Goal: Information Seeking & Learning: Learn about a topic

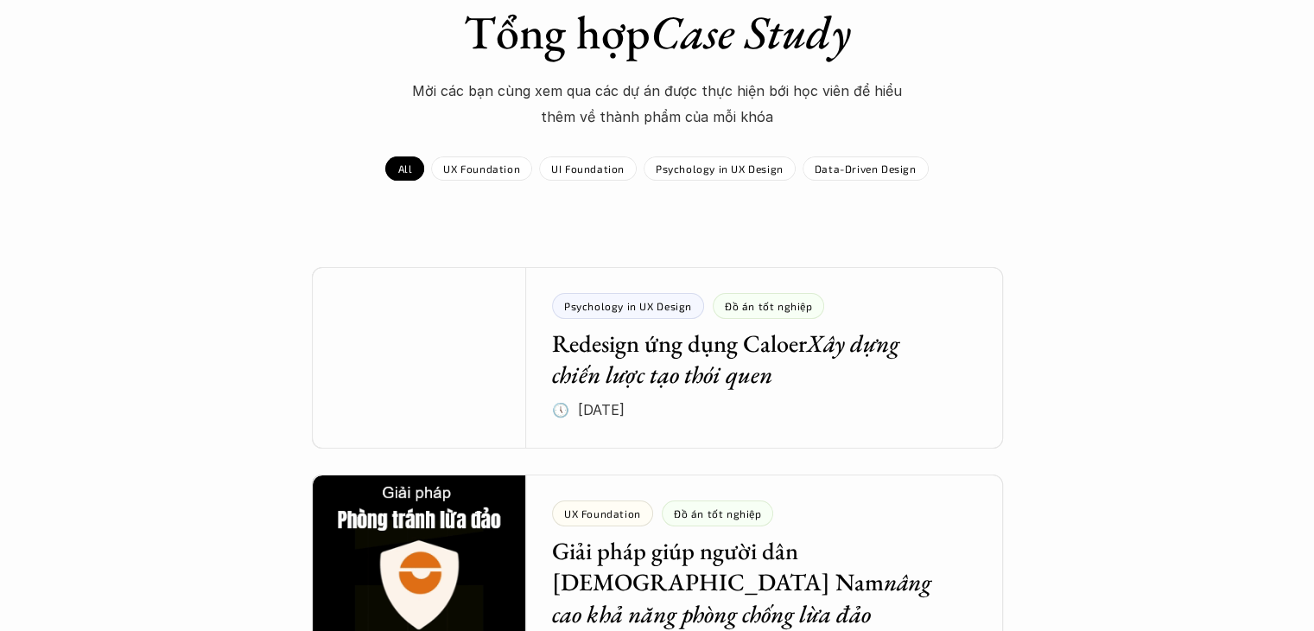
scroll to position [155, 0]
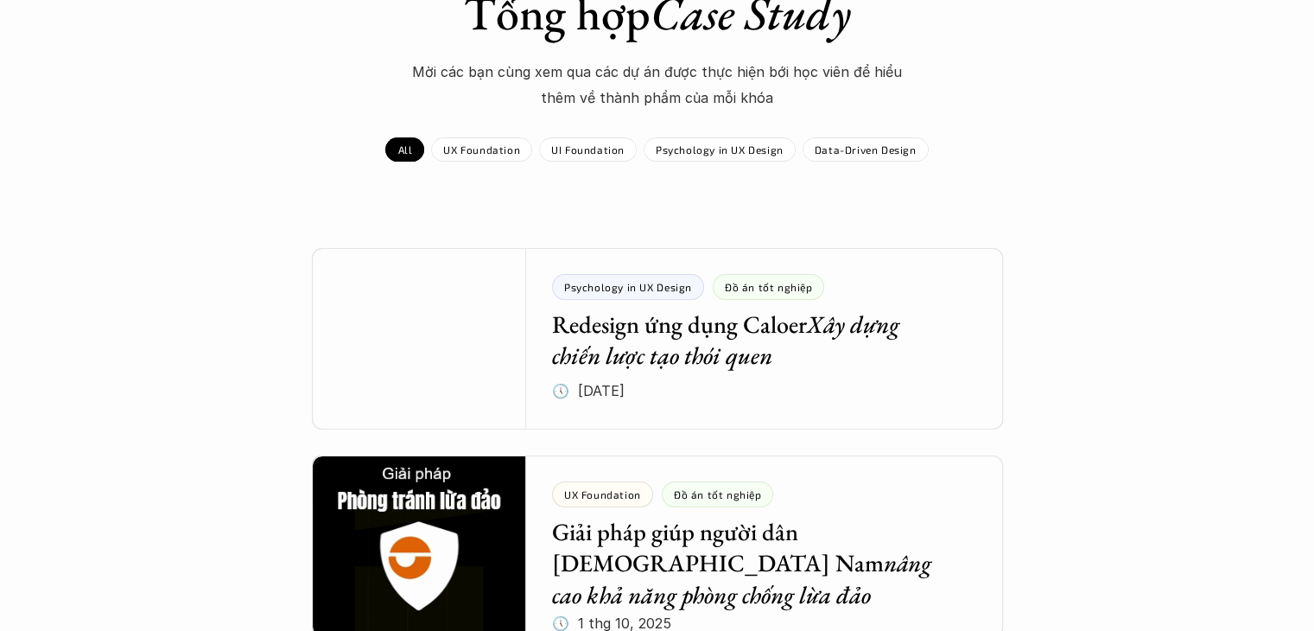
drag, startPoint x: 694, startPoint y: 182, endPoint x: 689, endPoint y: 238, distance: 55.5
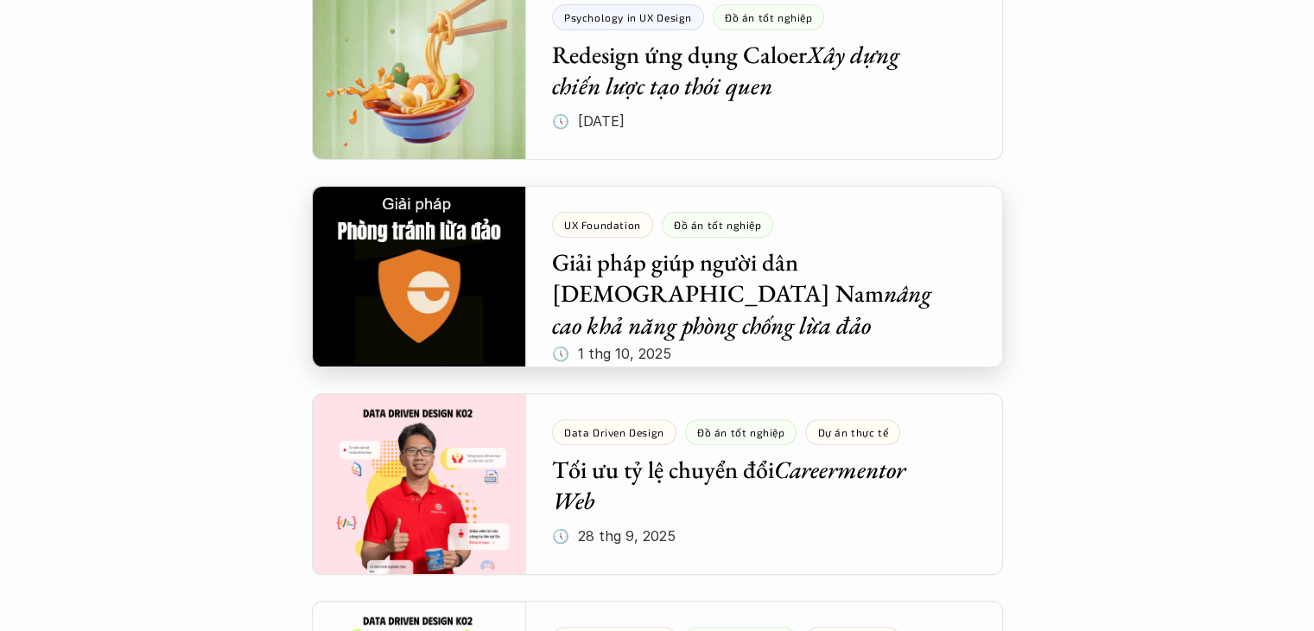
scroll to position [432, 0]
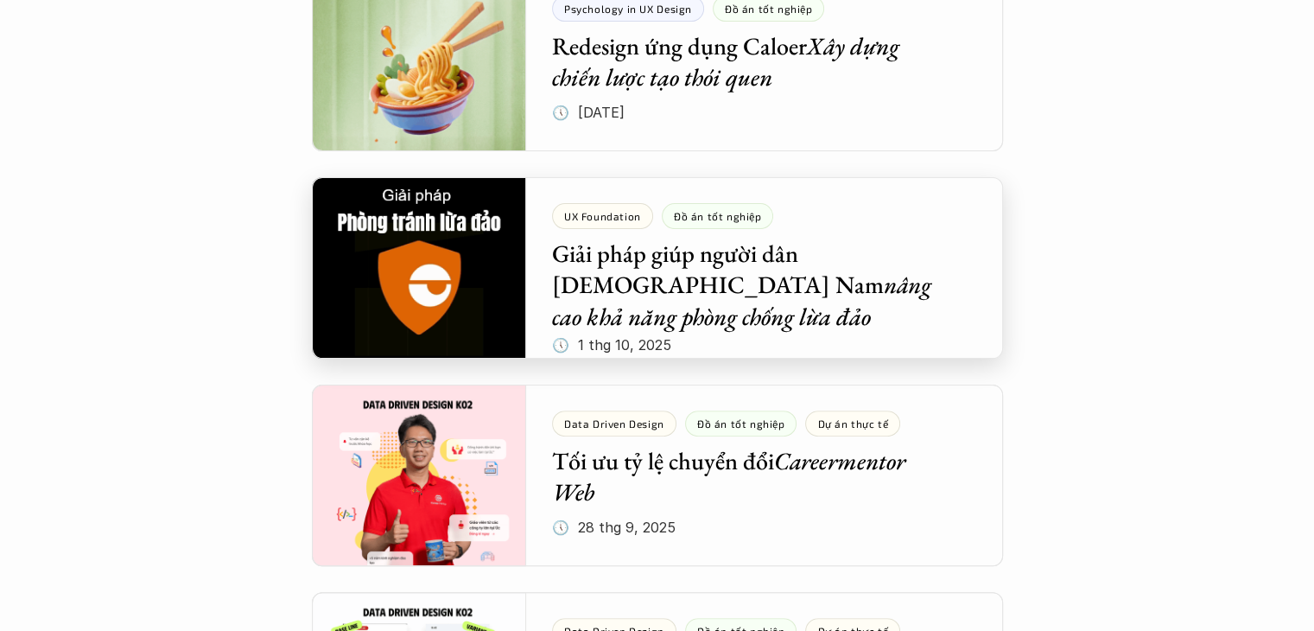
drag, startPoint x: 675, startPoint y: 241, endPoint x: 658, endPoint y: 233, distance: 18.2
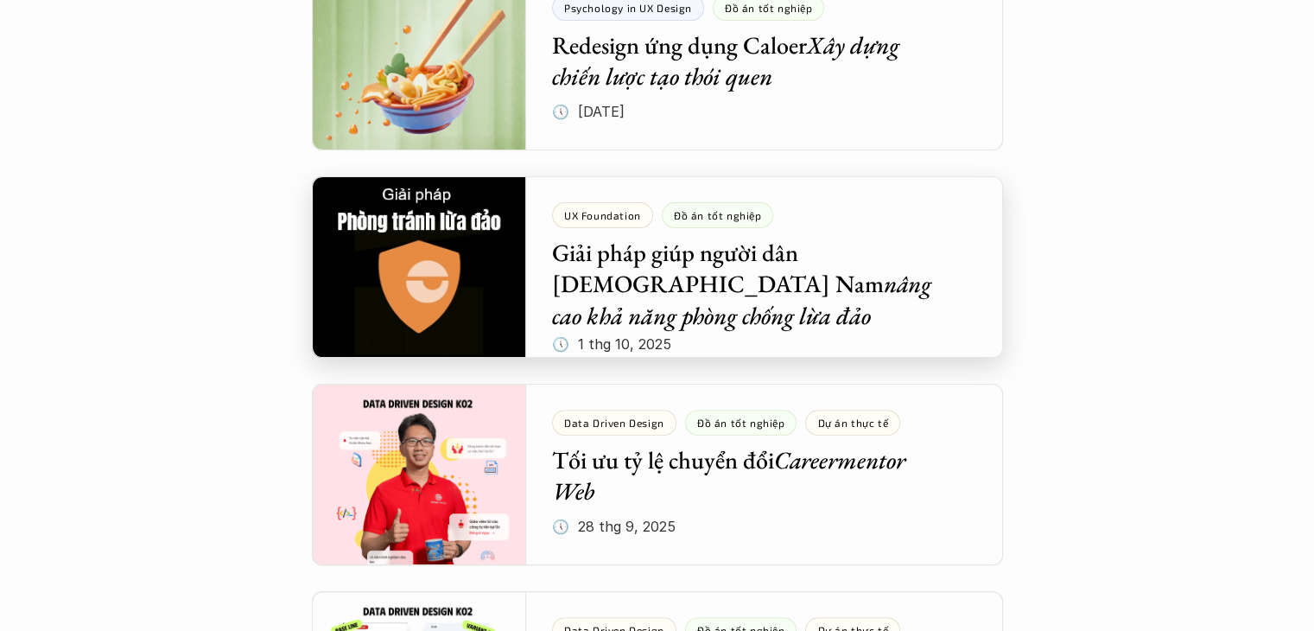
drag, startPoint x: 658, startPoint y: 232, endPoint x: 712, endPoint y: 181, distance: 73.9
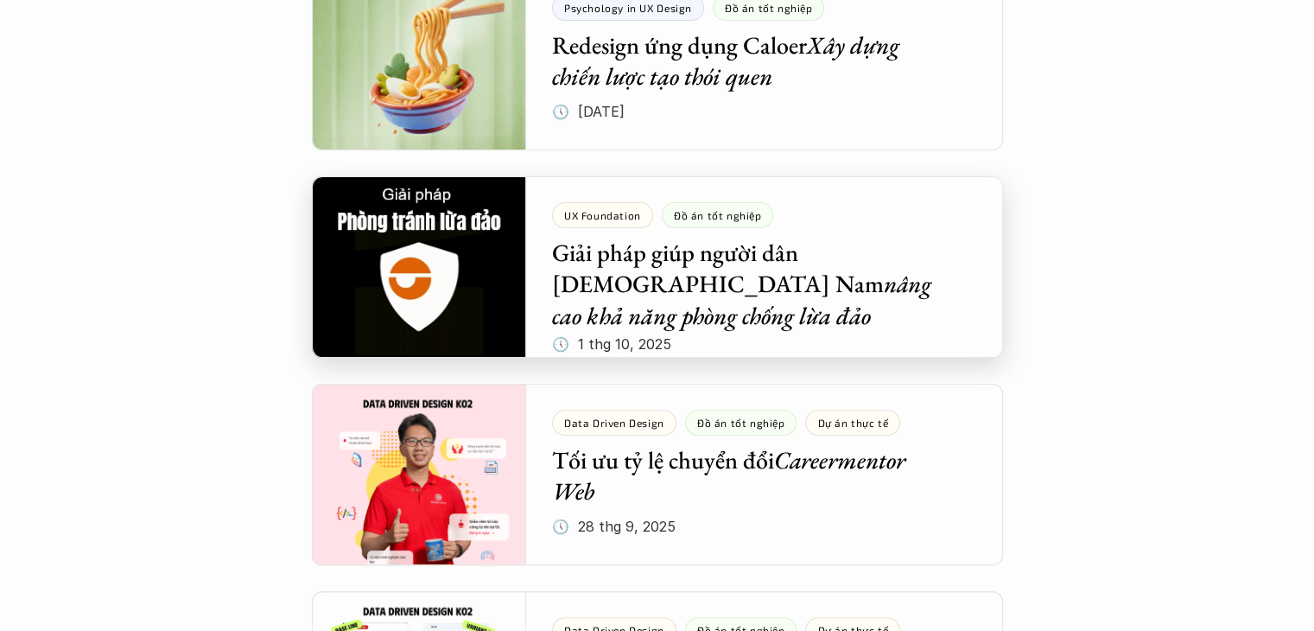
drag, startPoint x: 712, startPoint y: 181, endPoint x: 664, endPoint y: 10, distance: 178.3
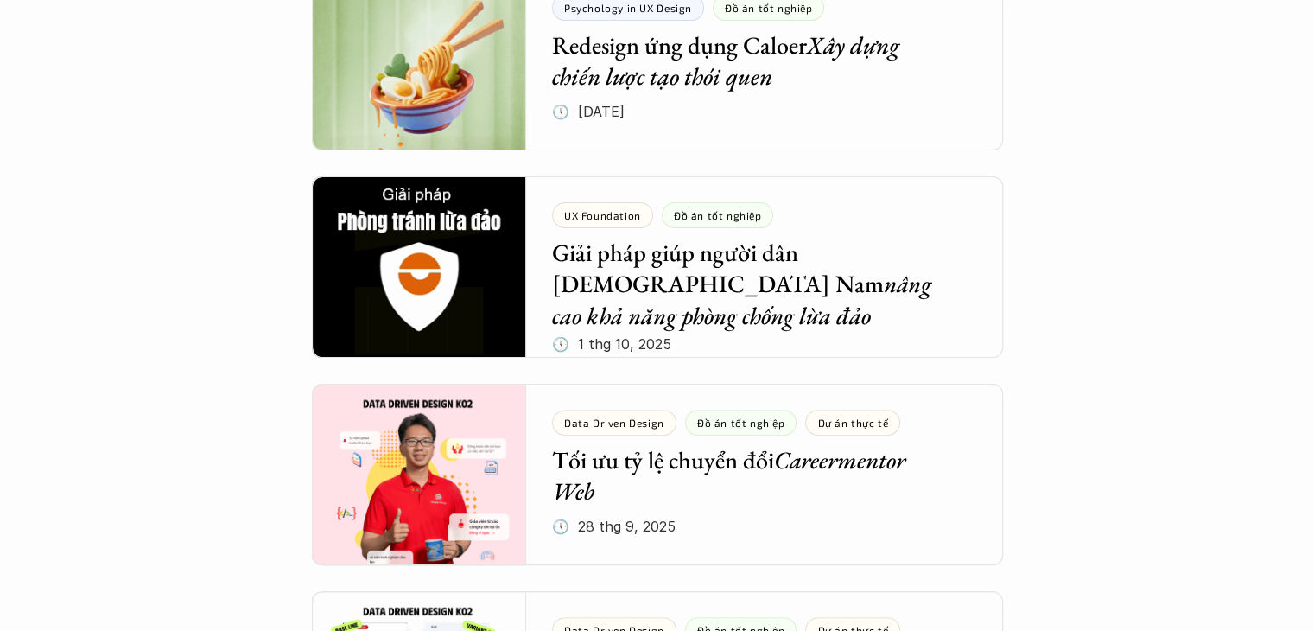
drag, startPoint x: 768, startPoint y: 197, endPoint x: 807, endPoint y: 56, distance: 146.1
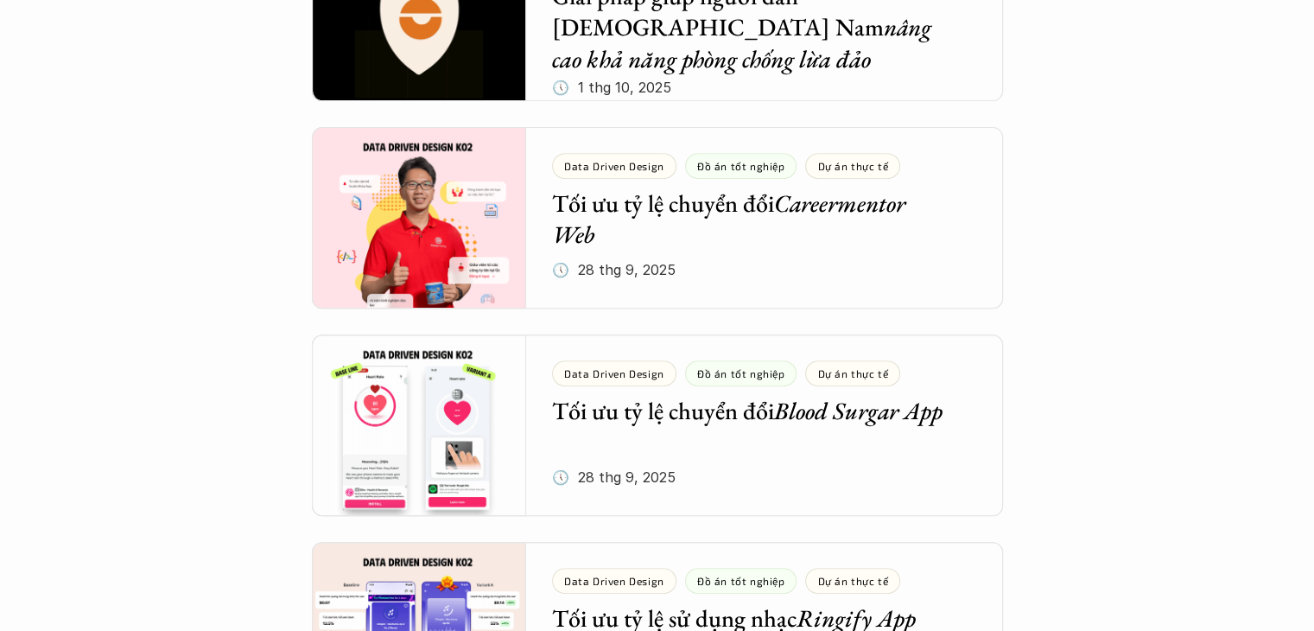
drag, startPoint x: 1087, startPoint y: 187, endPoint x: 1044, endPoint y: 138, distance: 64.3
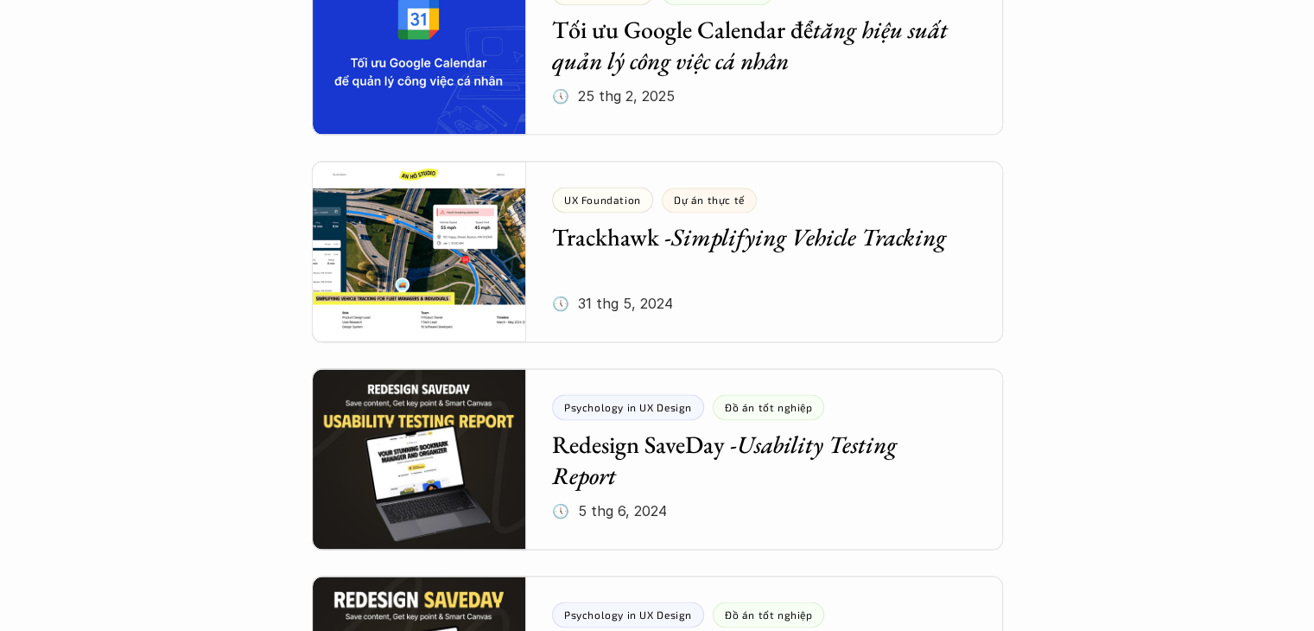
drag, startPoint x: 1071, startPoint y: 260, endPoint x: 1012, endPoint y: 292, distance: 67.6
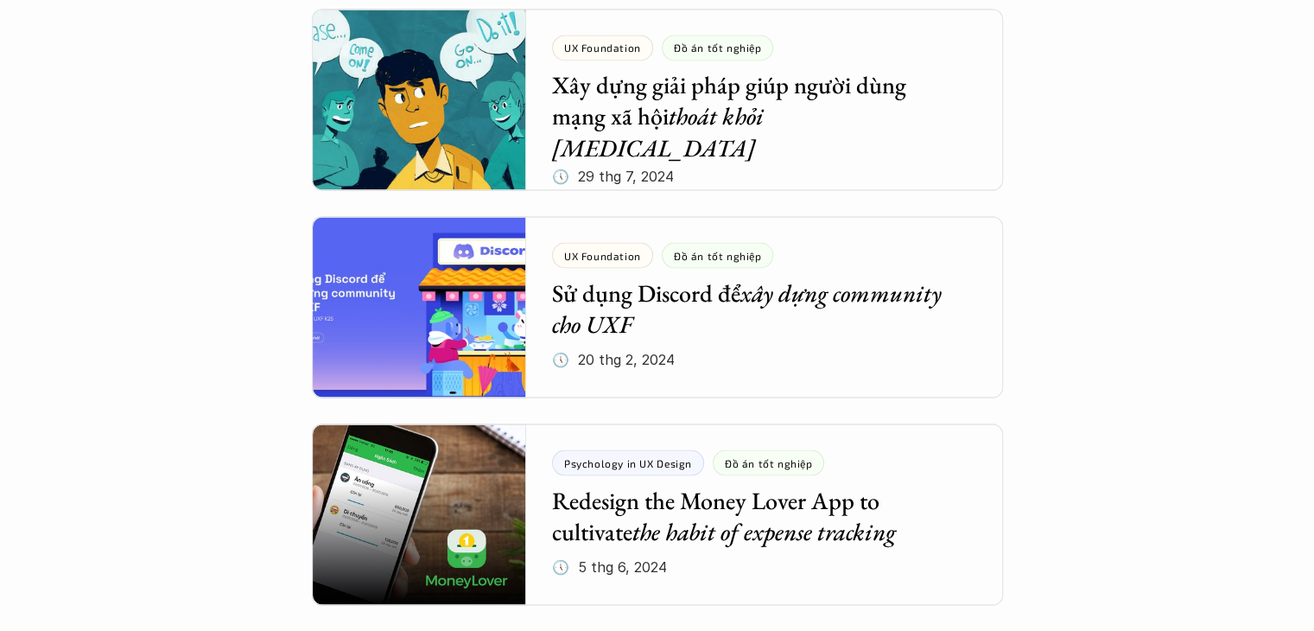
scroll to position [3104, 0]
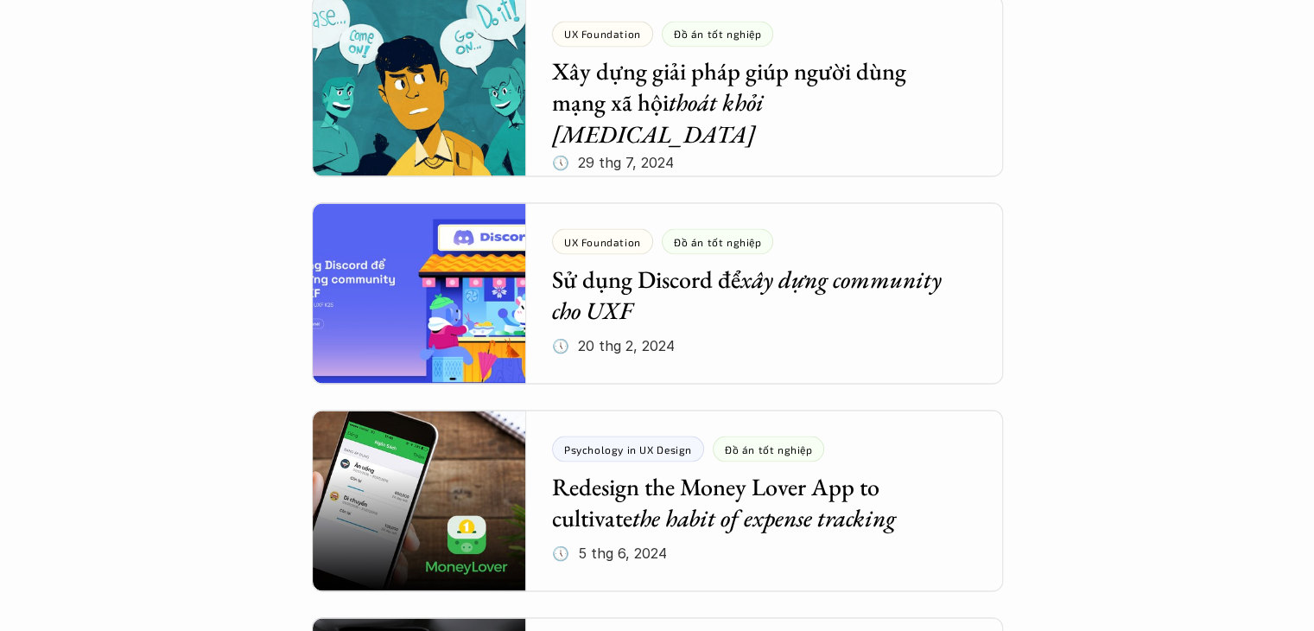
drag, startPoint x: 1068, startPoint y: 294, endPoint x: 1032, endPoint y: 338, distance: 56.5
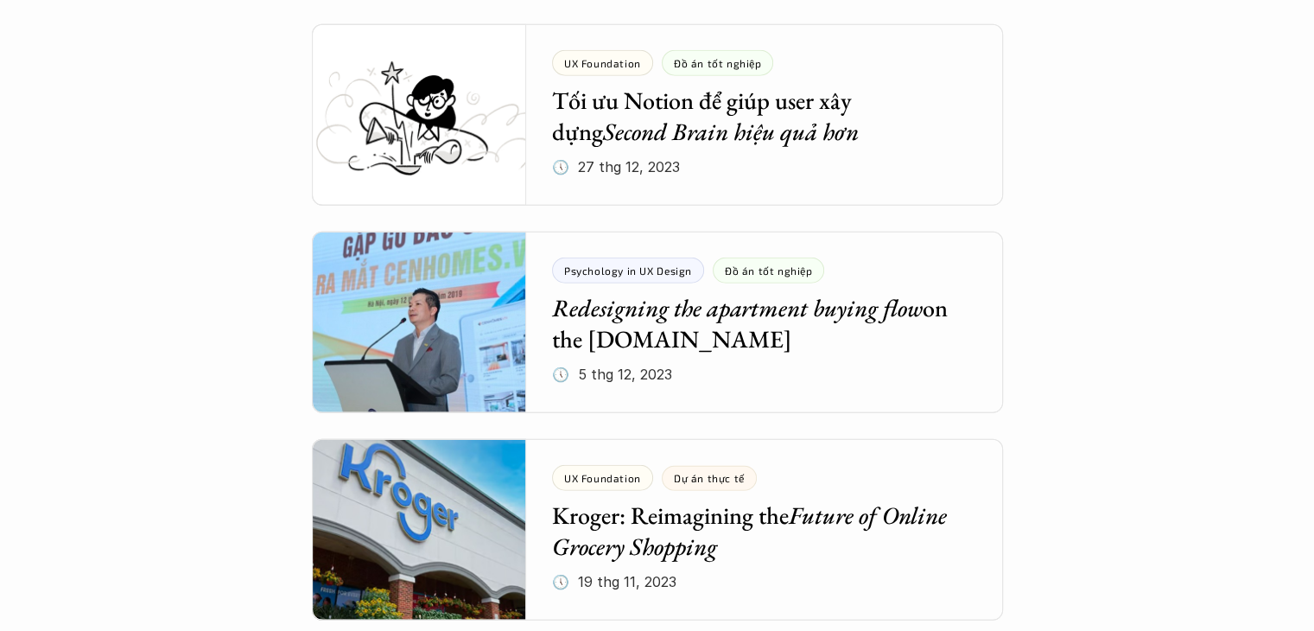
scroll to position [4538, 0]
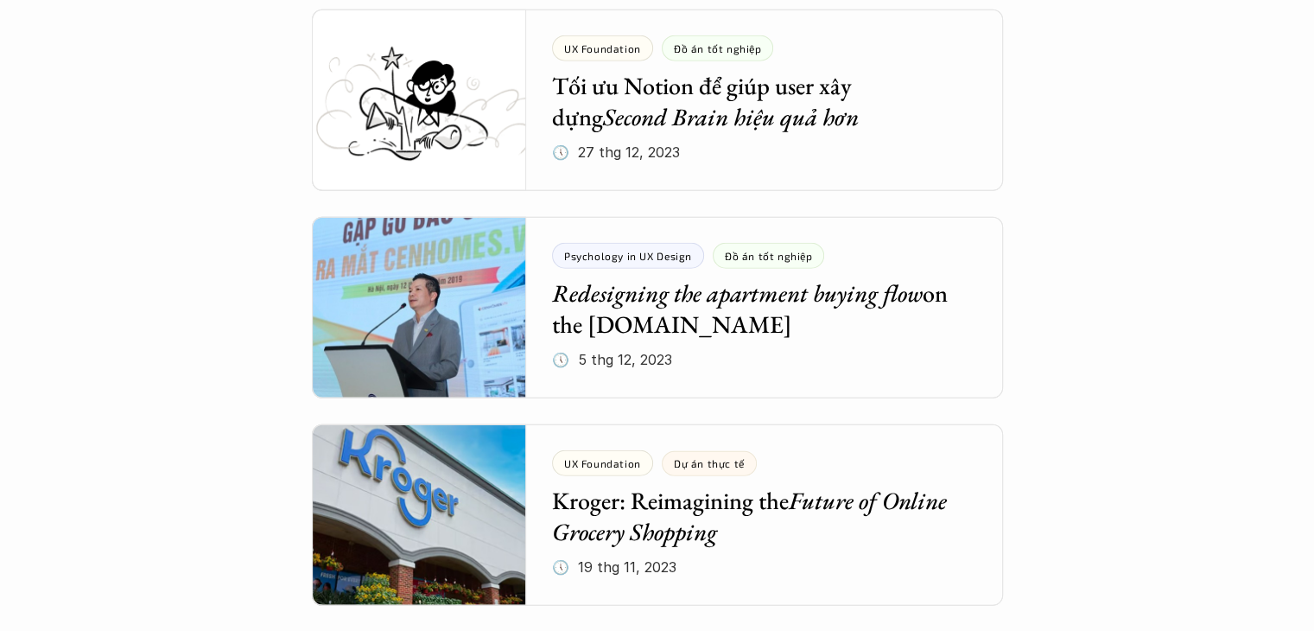
drag, startPoint x: 1097, startPoint y: 281, endPoint x: 1041, endPoint y: 308, distance: 62.6
drag, startPoint x: 1002, startPoint y: 259, endPoint x: 1147, endPoint y: 270, distance: 145.6
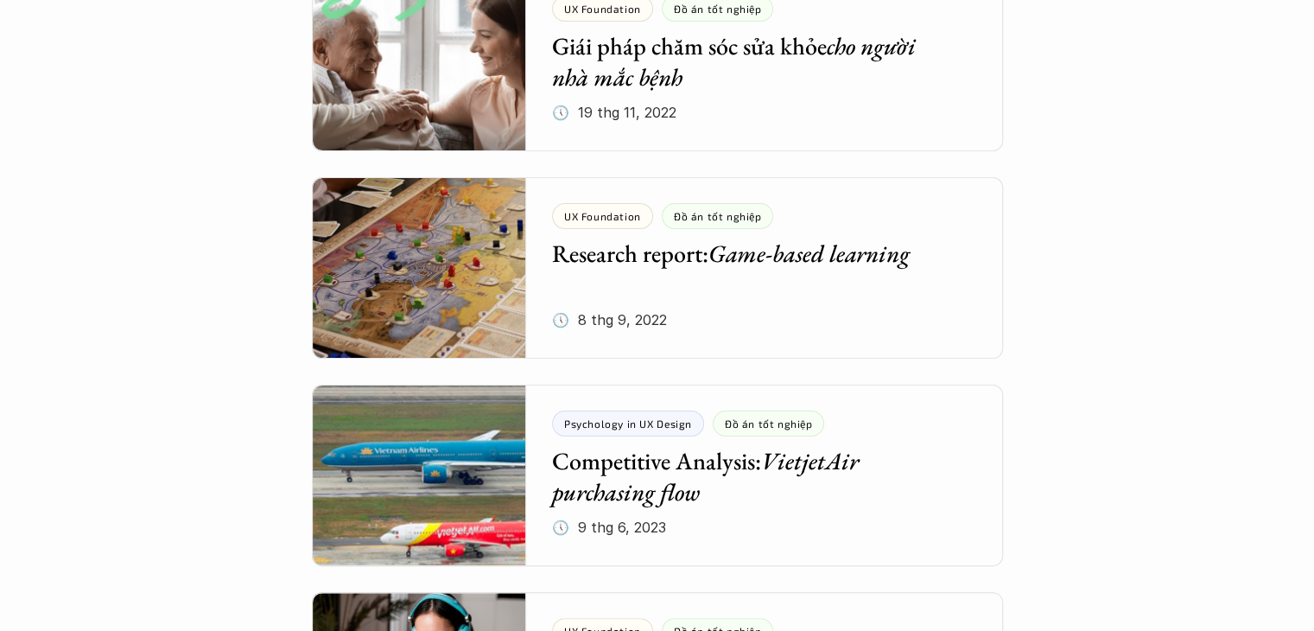
drag, startPoint x: 1139, startPoint y: 255, endPoint x: 1007, endPoint y: 276, distance: 133.8
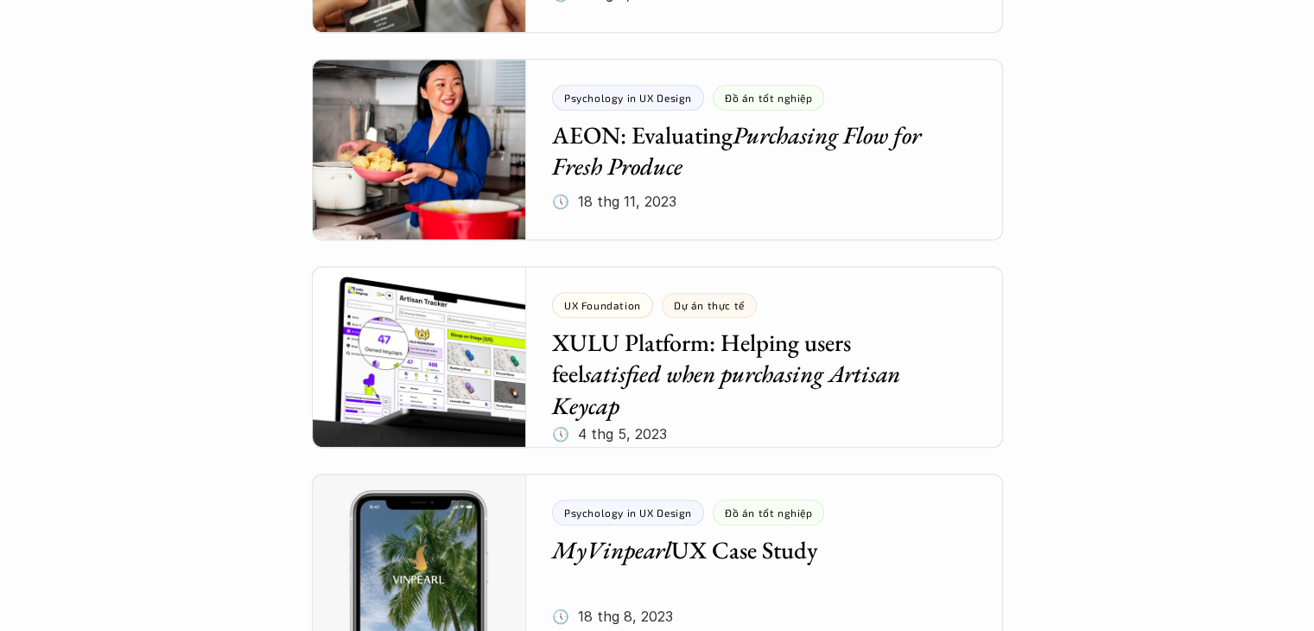
drag, startPoint x: 1108, startPoint y: 275, endPoint x: 1002, endPoint y: 277, distance: 106.3
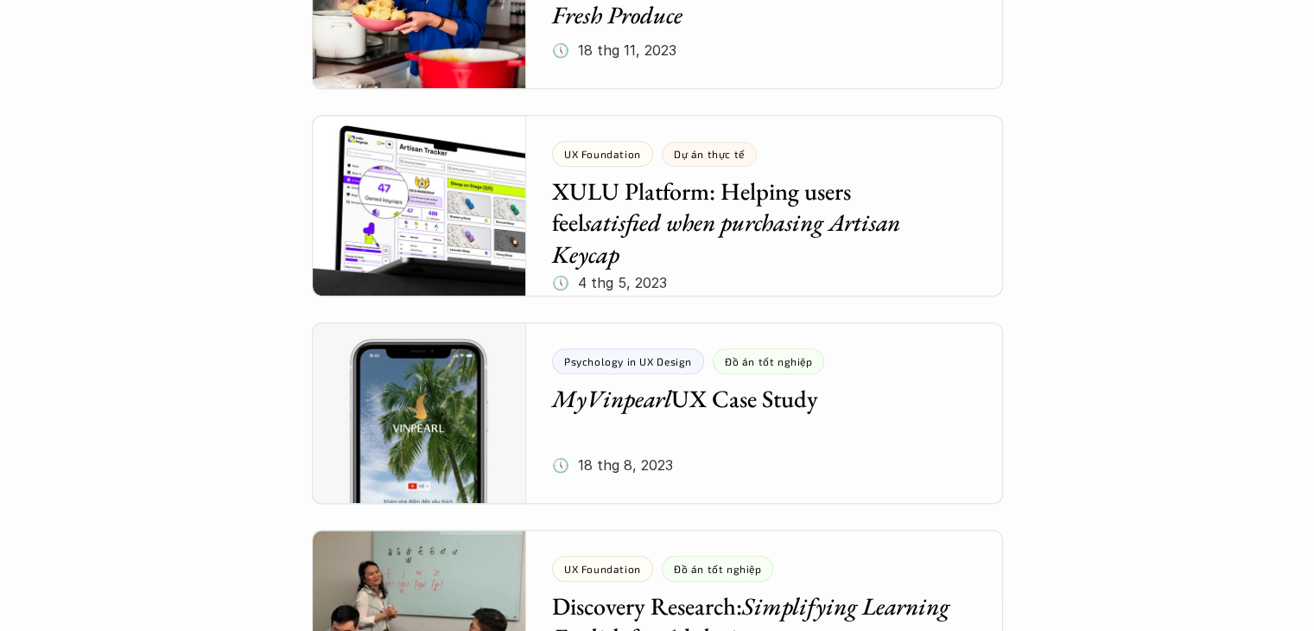
drag, startPoint x: 1040, startPoint y: 238, endPoint x: 1031, endPoint y: 294, distance: 56.8
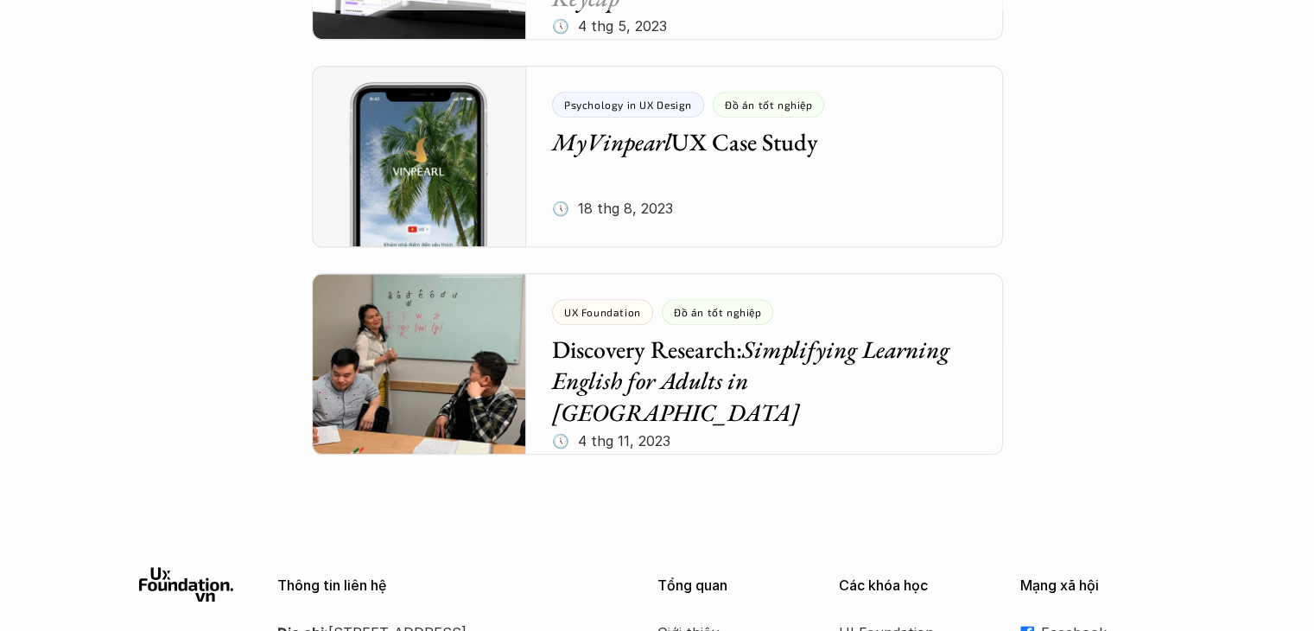
scroll to position [7944, 0]
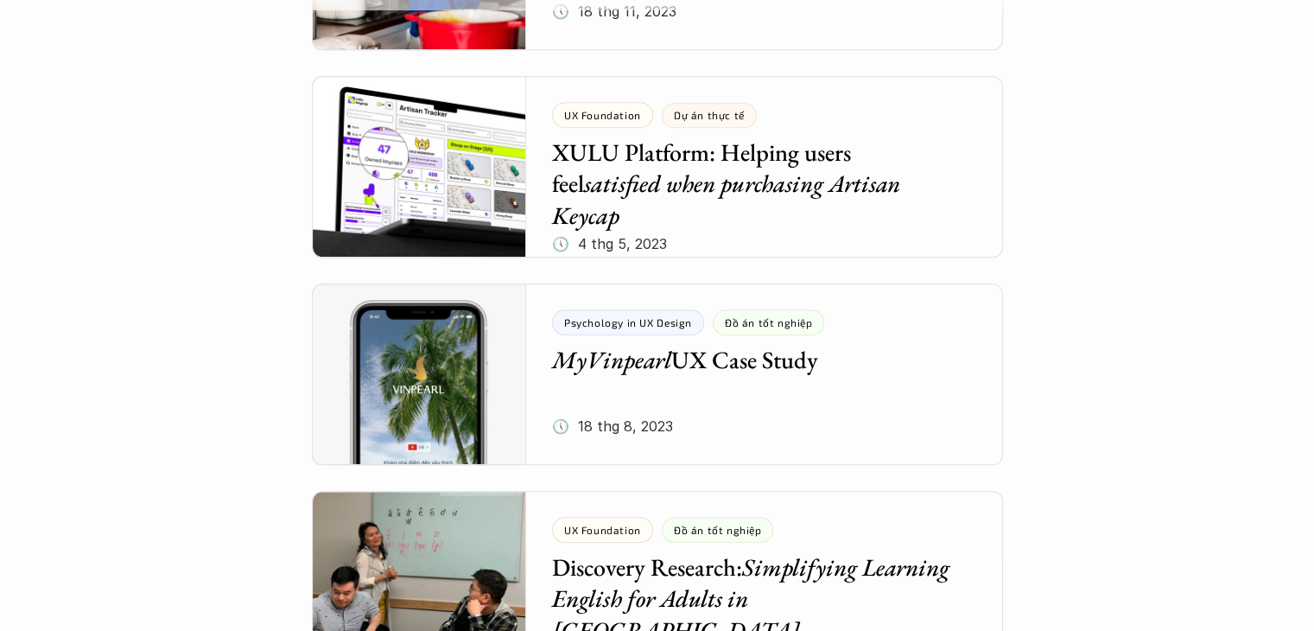
drag, startPoint x: 1034, startPoint y: 270, endPoint x: 1038, endPoint y: 83, distance: 186.6
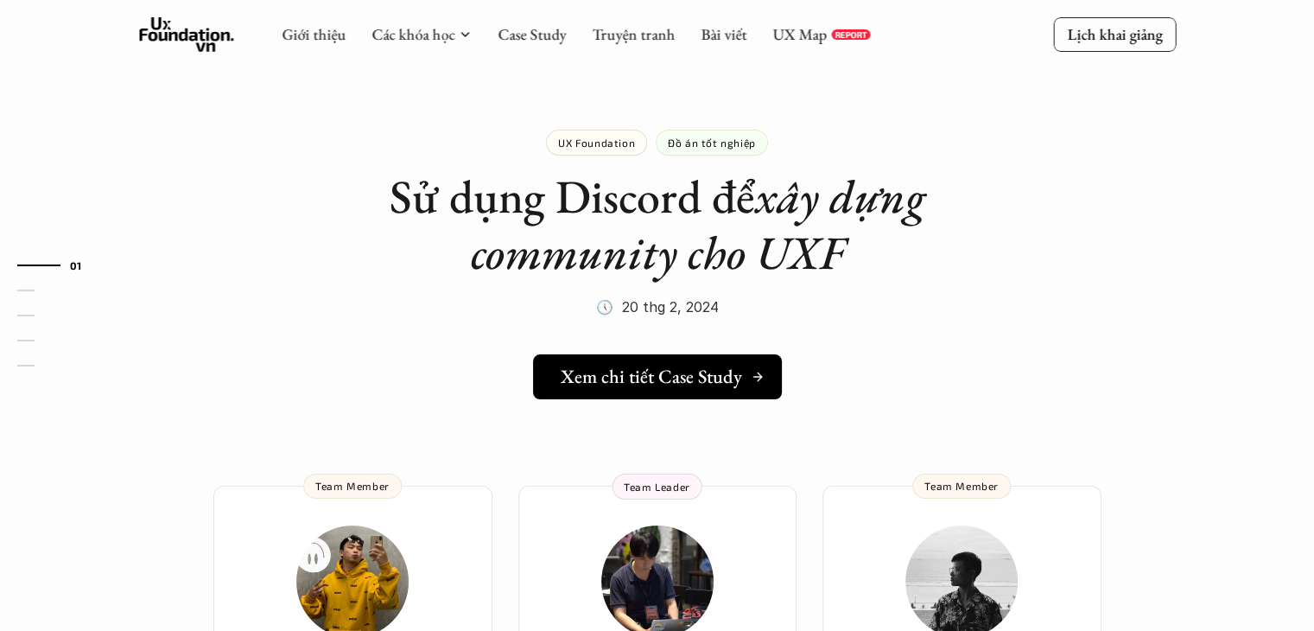
click at [655, 371] on h5 "Xem chi tiết Case Study" at bounding box center [651, 376] width 181 height 22
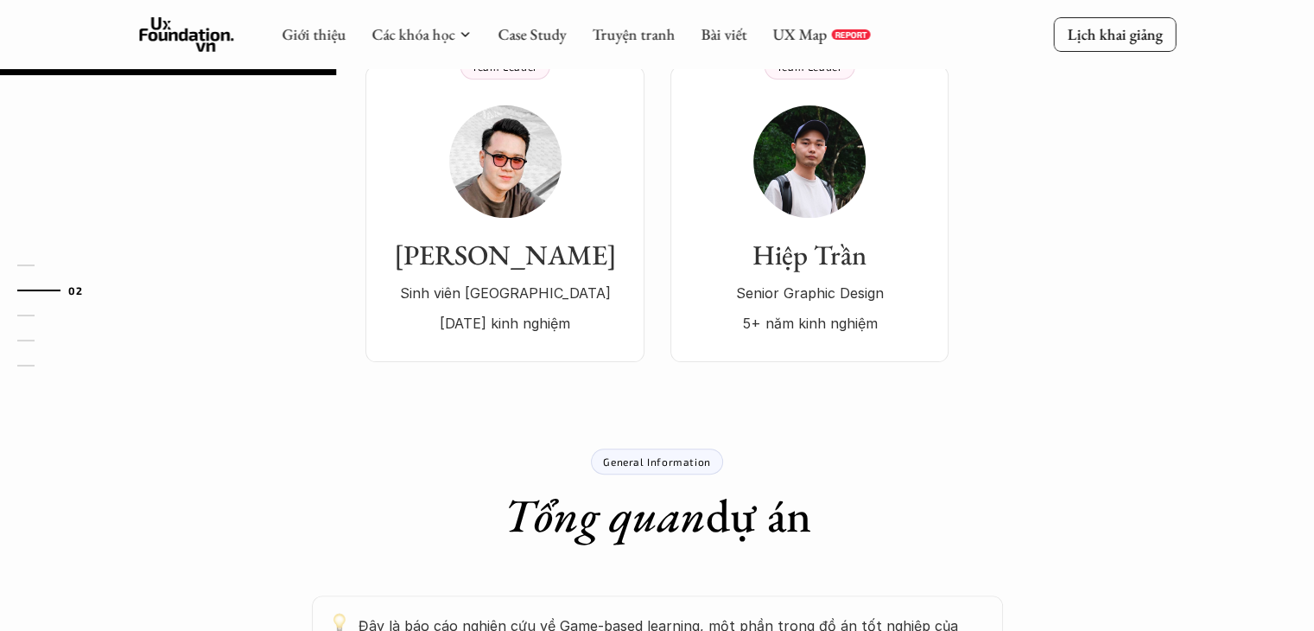
drag, startPoint x: 1046, startPoint y: 328, endPoint x: 1061, endPoint y: 215, distance: 114.1
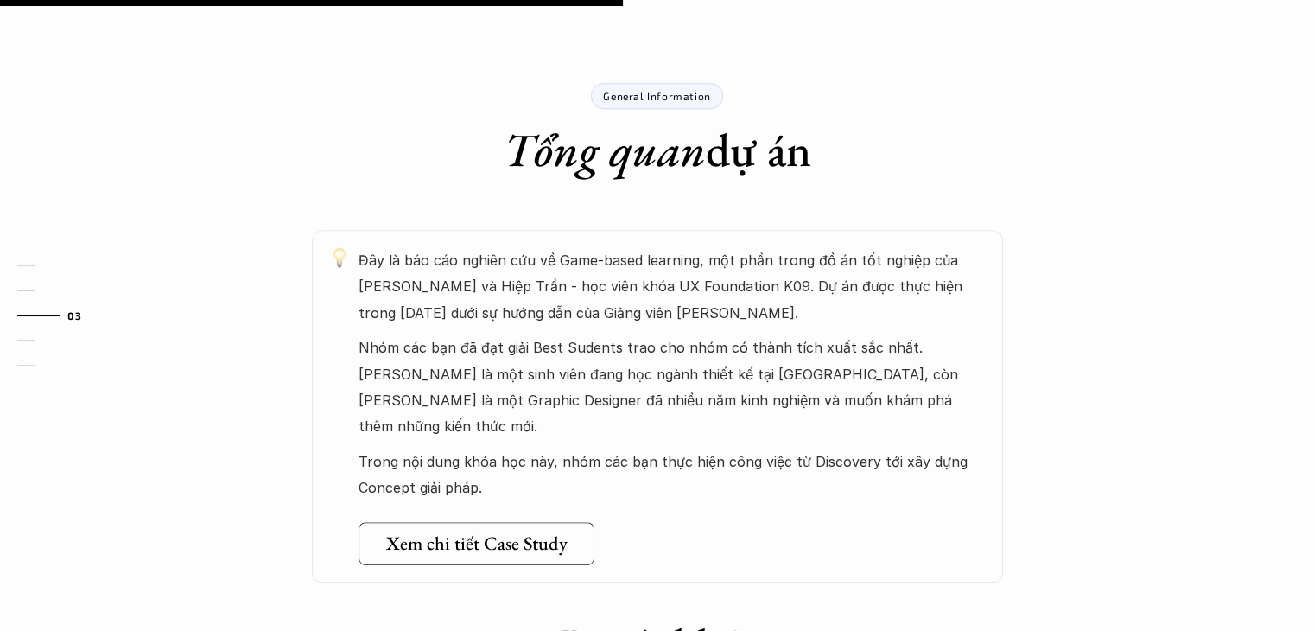
drag, startPoint x: 986, startPoint y: 352, endPoint x: 898, endPoint y: 321, distance: 93.4
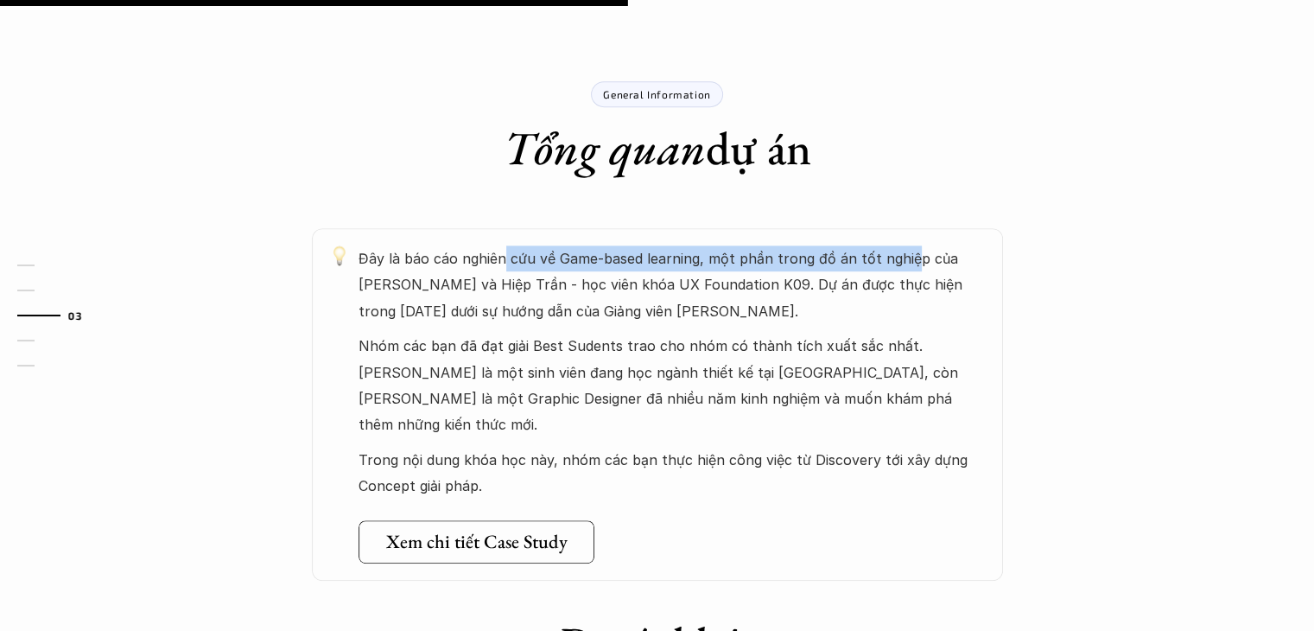
drag, startPoint x: 593, startPoint y: 253, endPoint x: 933, endPoint y: 254, distance: 340.3
click at [923, 254] on p "Đây là báo cáo nghiên cứu về Game-based learning, một phần trong đồ án tốt nghi…" at bounding box center [671, 284] width 627 height 79
click at [926, 253] on p "Đây là báo cáo nghiên cứu về Game-based learning, một phần trong đồ án tốt nghi…" at bounding box center [671, 284] width 627 height 79
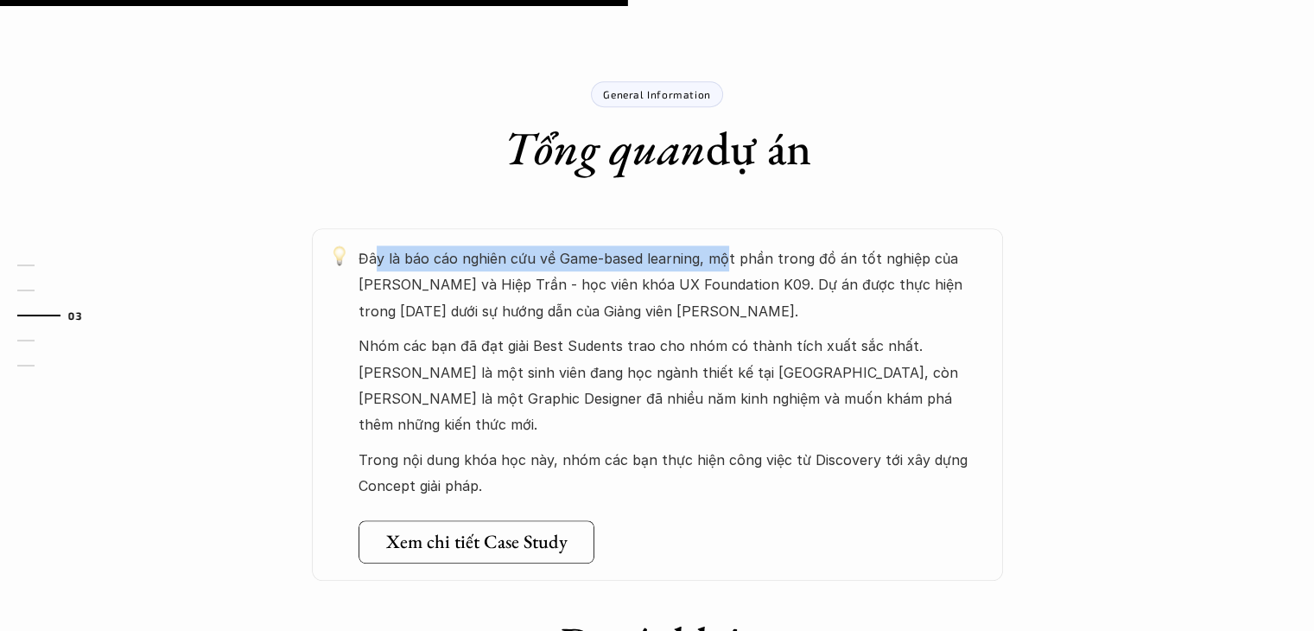
drag, startPoint x: 451, startPoint y: 263, endPoint x: 726, endPoint y: 270, distance: 275.6
click at [726, 270] on p "Đây là báo cáo nghiên cứu về Game-based learning, một phần trong đồ án tốt nghi…" at bounding box center [671, 284] width 627 height 79
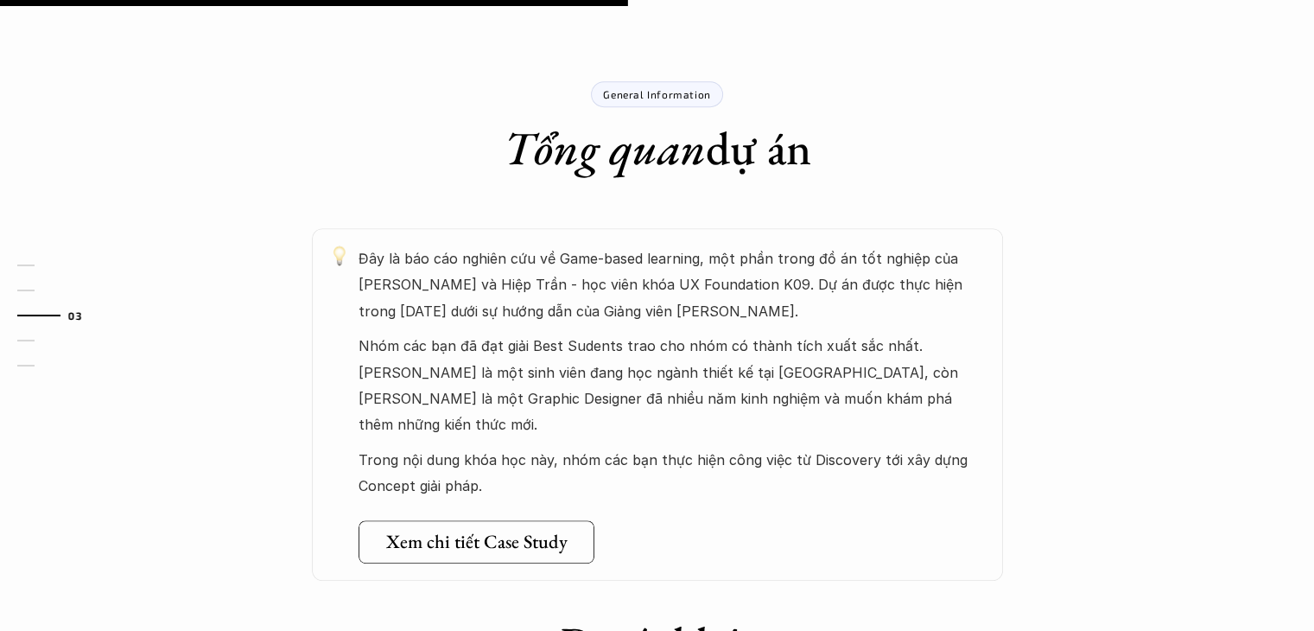
click at [618, 299] on p "Đây là báo cáo nghiên cứu về Game-based learning, một phần trong đồ án tốt nghi…" at bounding box center [671, 284] width 627 height 79
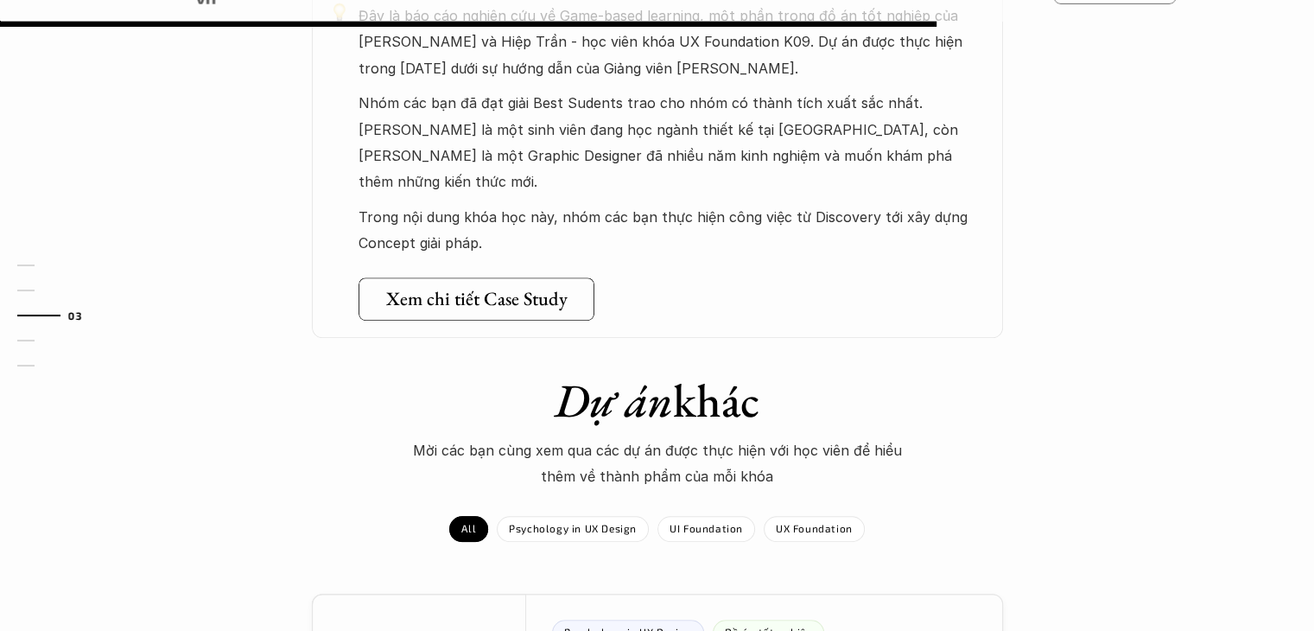
drag, startPoint x: 618, startPoint y: 346, endPoint x: 767, endPoint y: 192, distance: 213.8
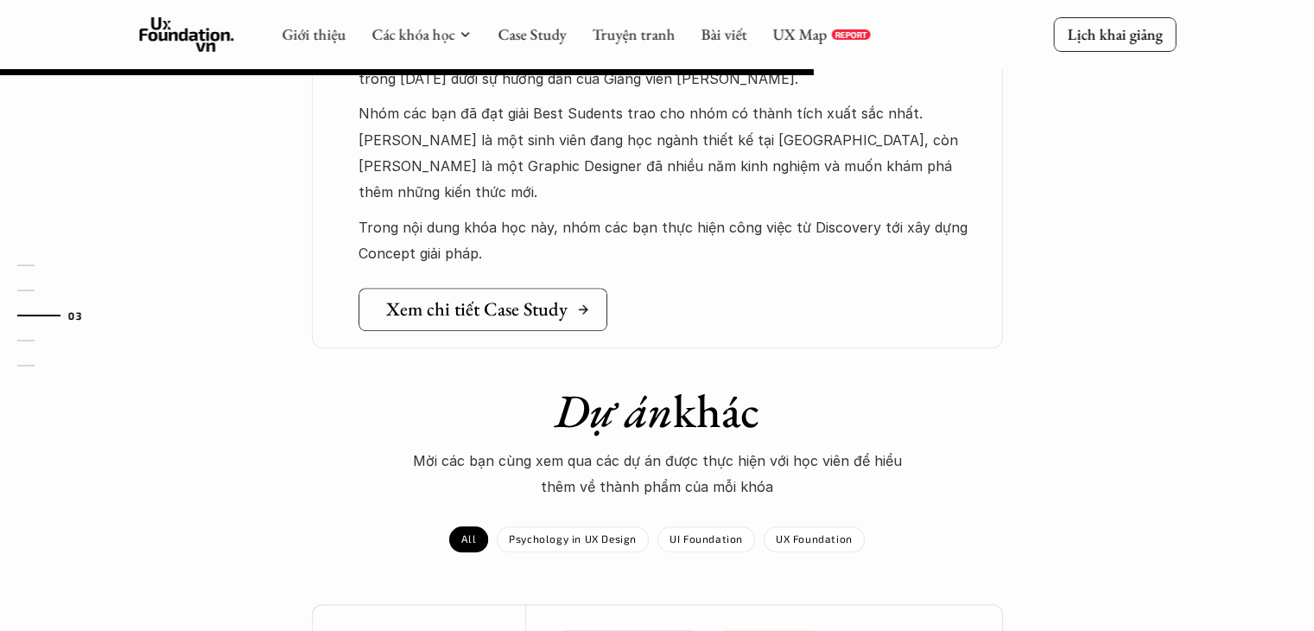
click at [488, 298] on link "Xem chi tiết Case Study" at bounding box center [482, 309] width 249 height 43
